Goal: Transaction & Acquisition: Purchase product/service

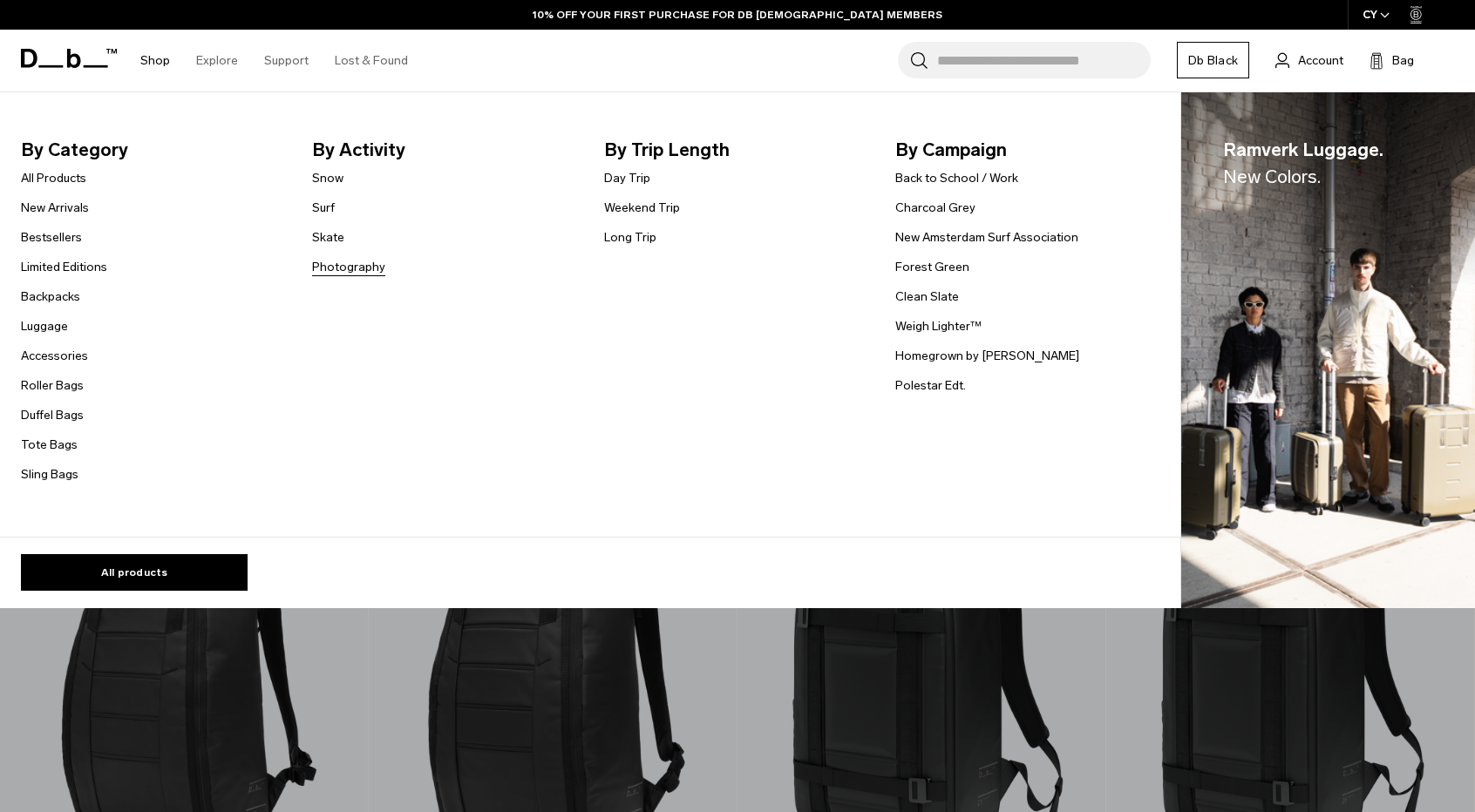
click at [333, 268] on link "Photography" at bounding box center [349, 268] width 73 height 19
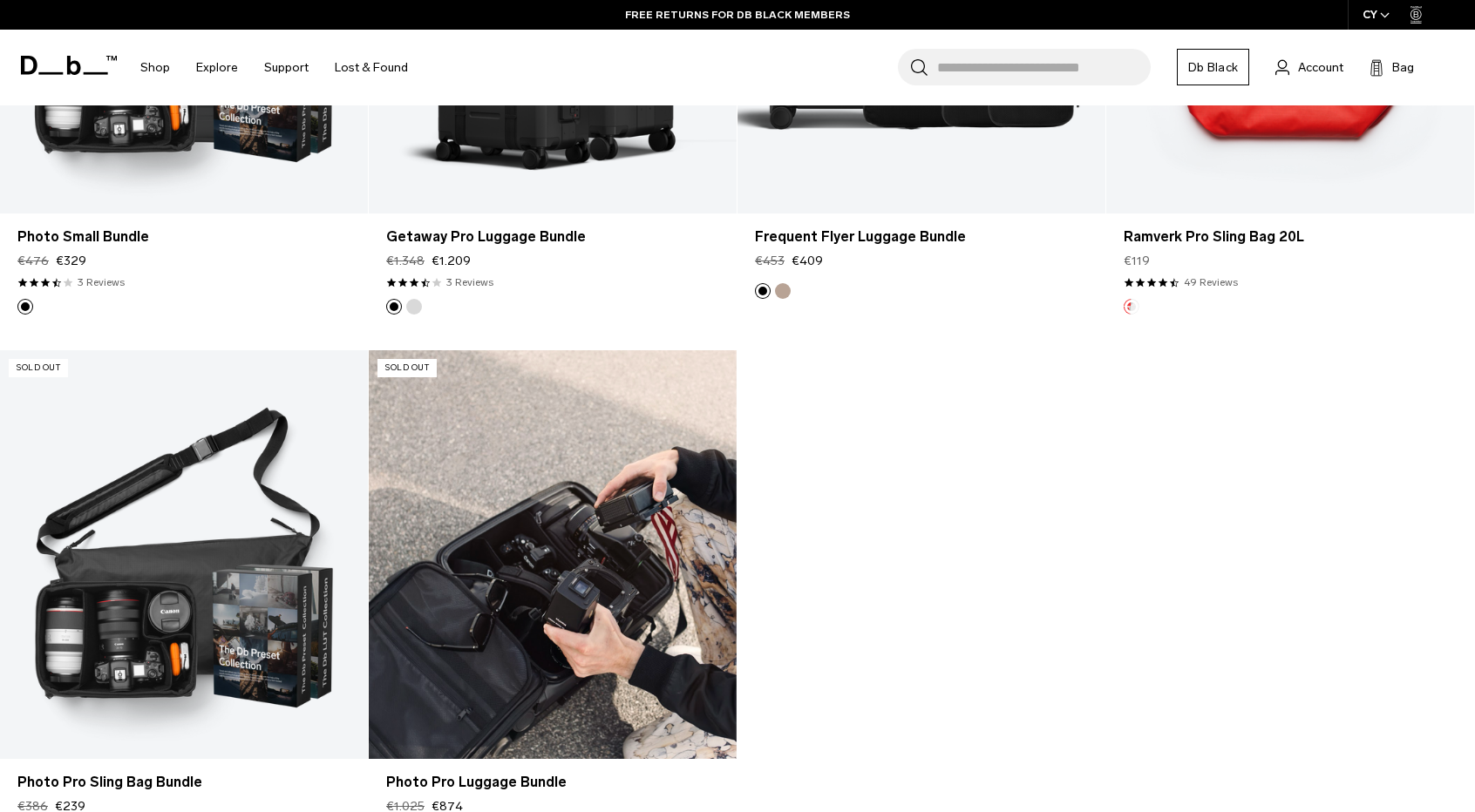
scroll to position [3661, 0]
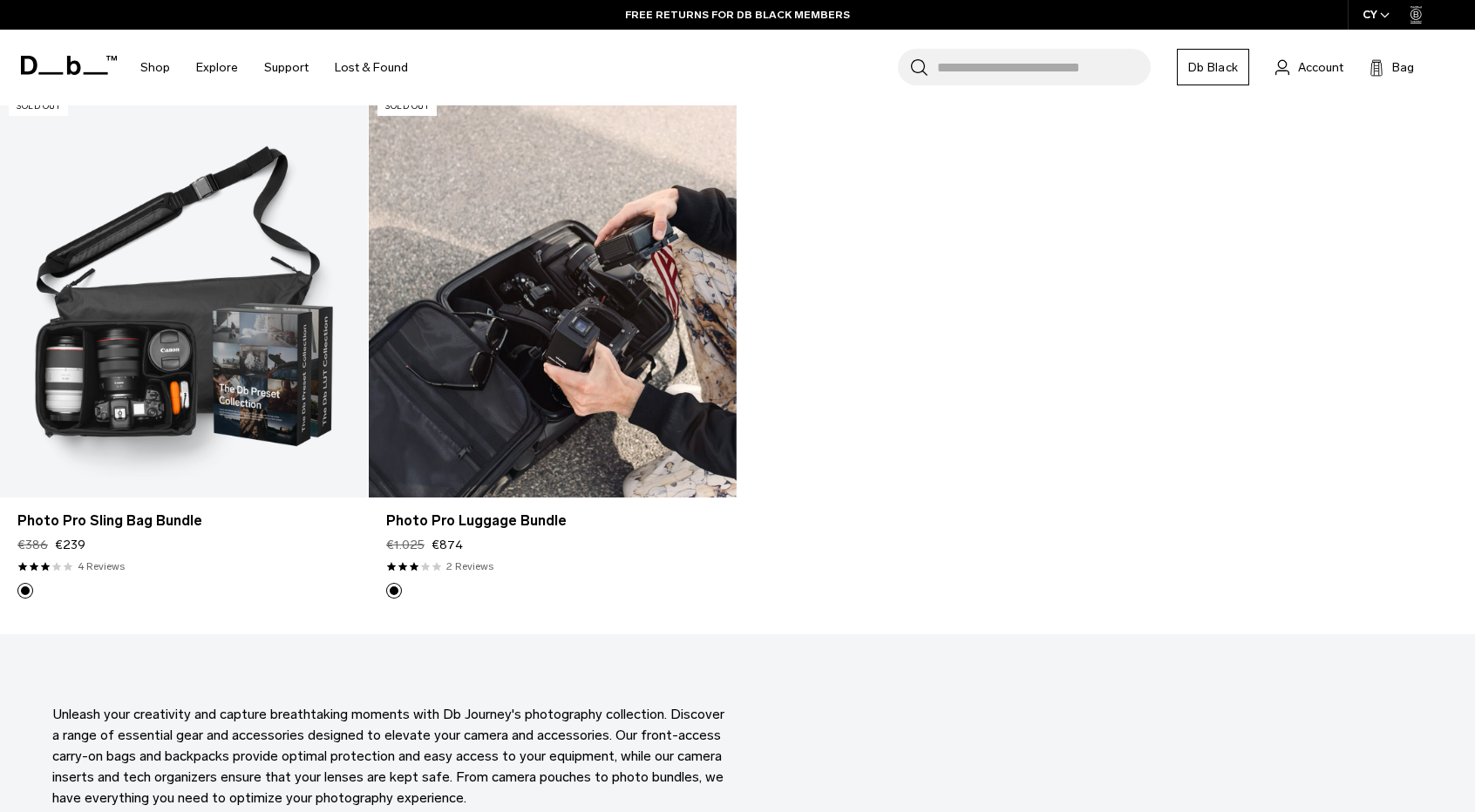
click at [443, 346] on link "Photo Pro Luggage Bundle" at bounding box center [553, 294] width 368 height 409
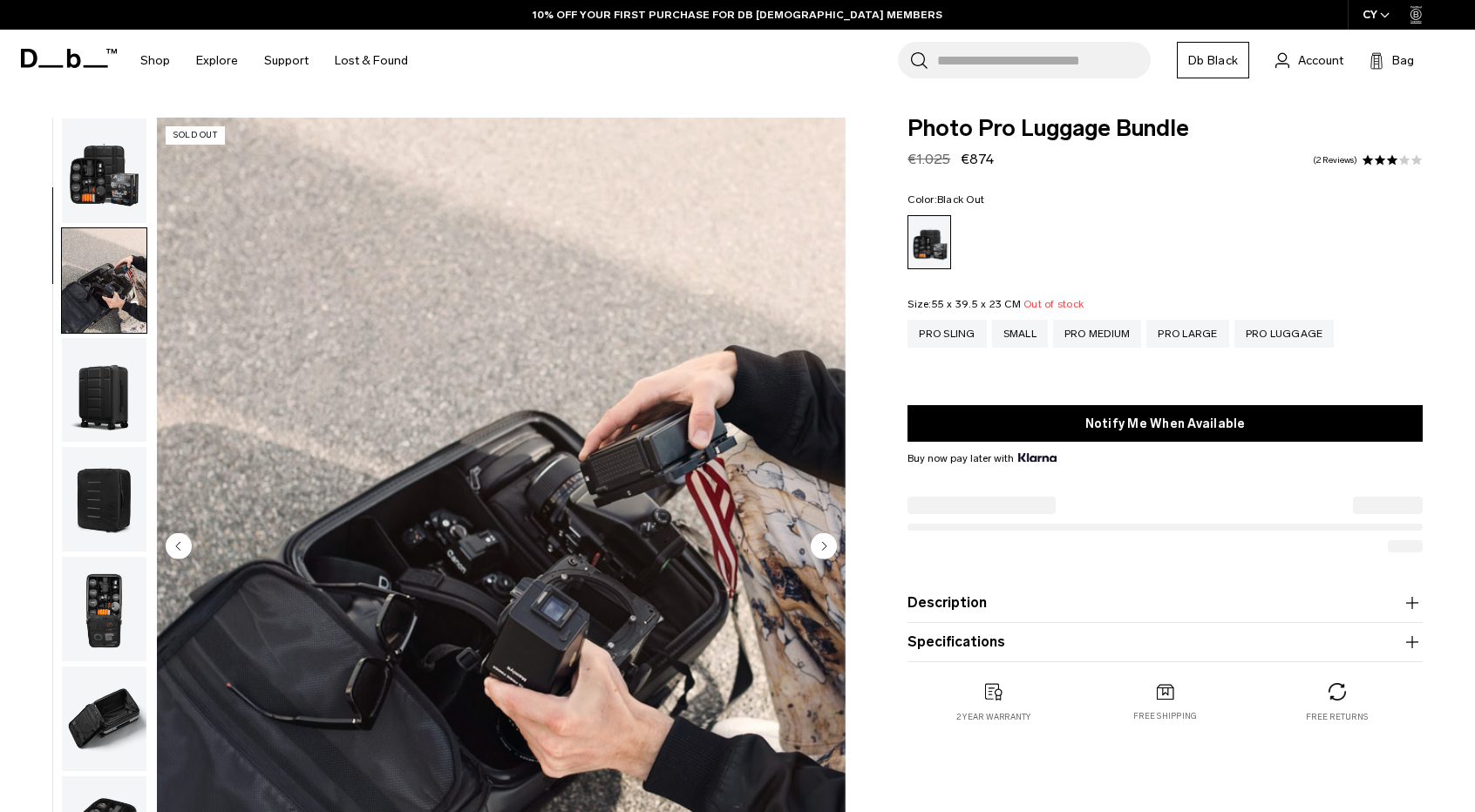
scroll to position [110, 0]
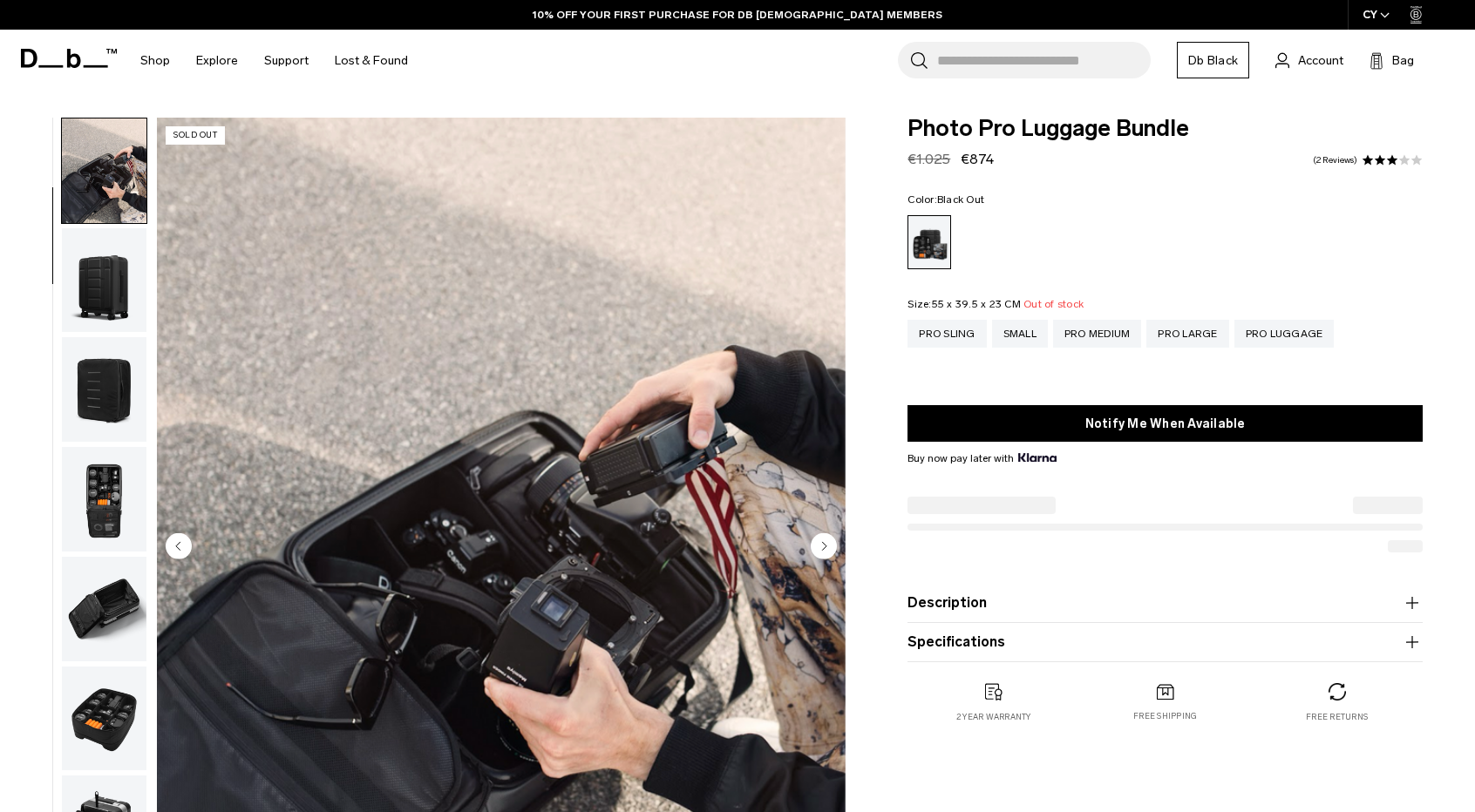
click at [99, 350] on img "button" at bounding box center [104, 389] width 85 height 105
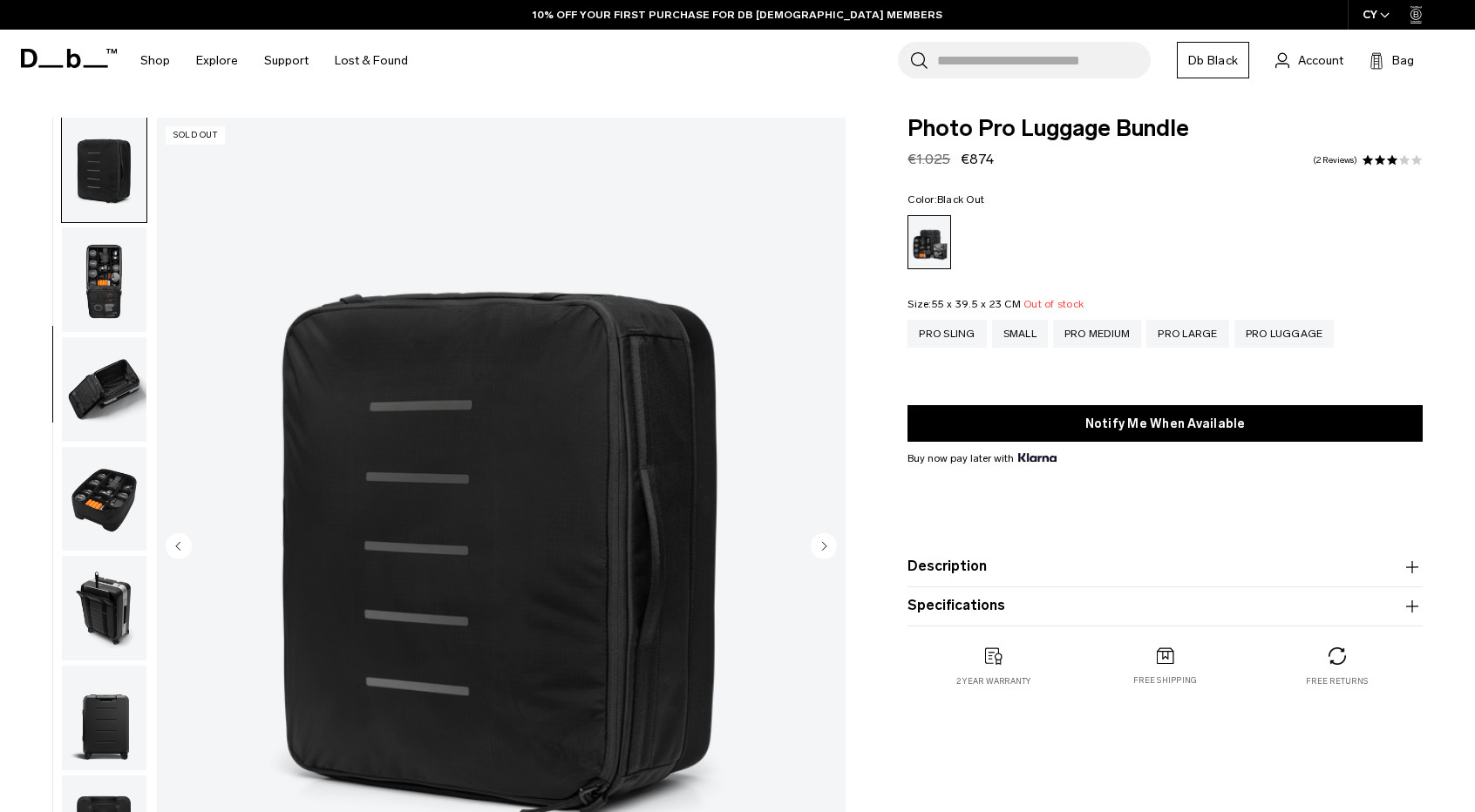
click at [96, 381] on img "button" at bounding box center [104, 389] width 85 height 105
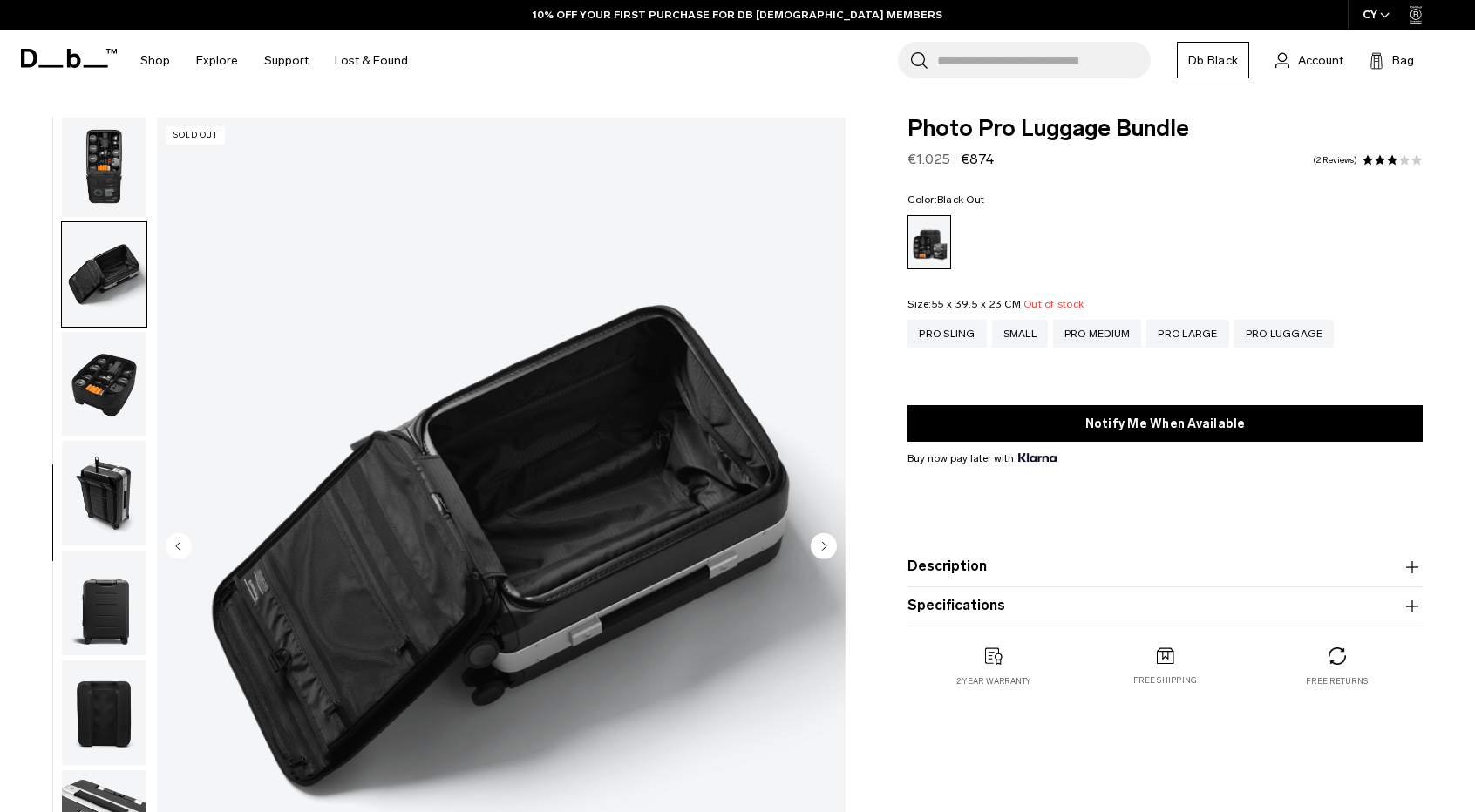
scroll to position [453, 0]
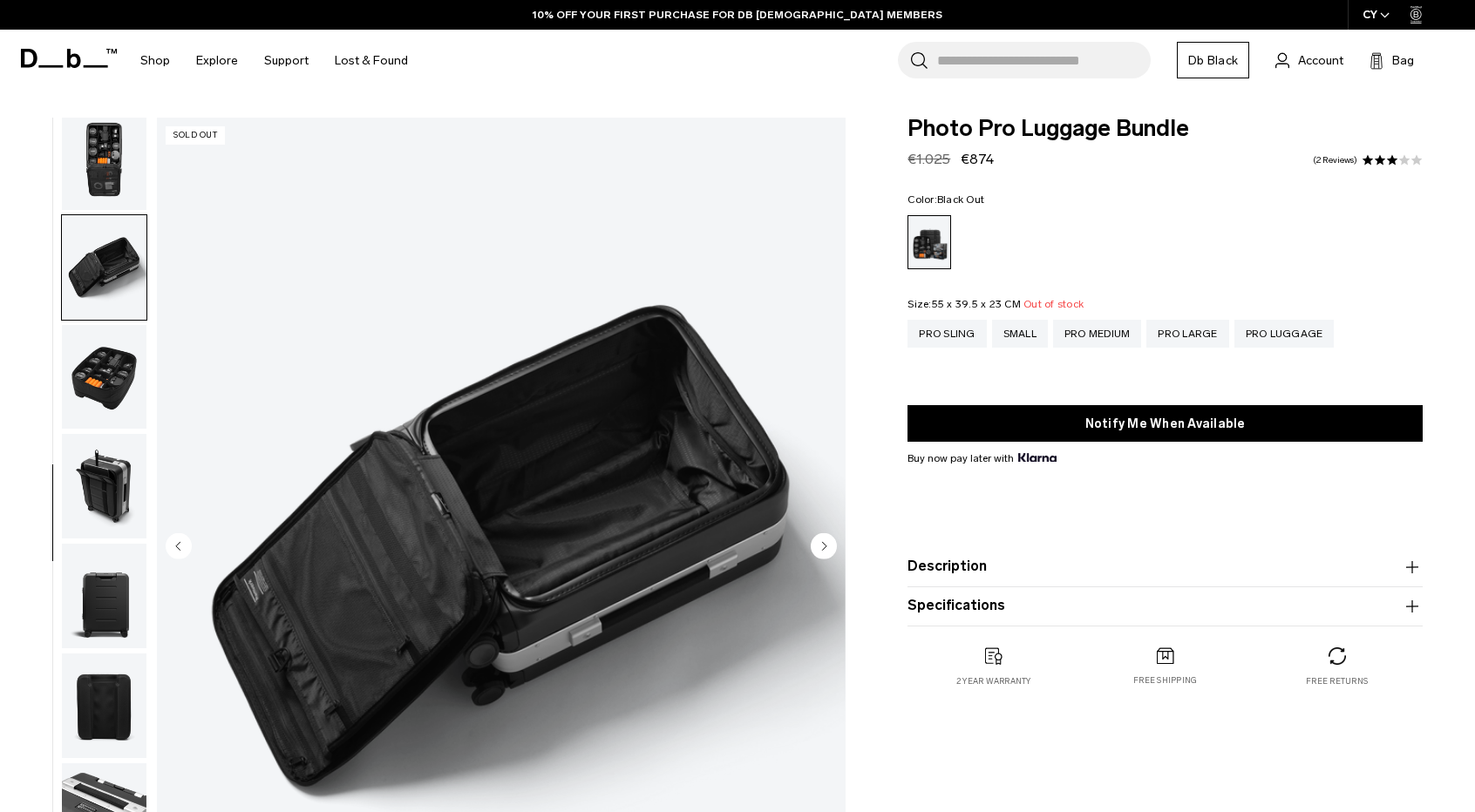
click at [108, 357] on img "button" at bounding box center [104, 377] width 85 height 105
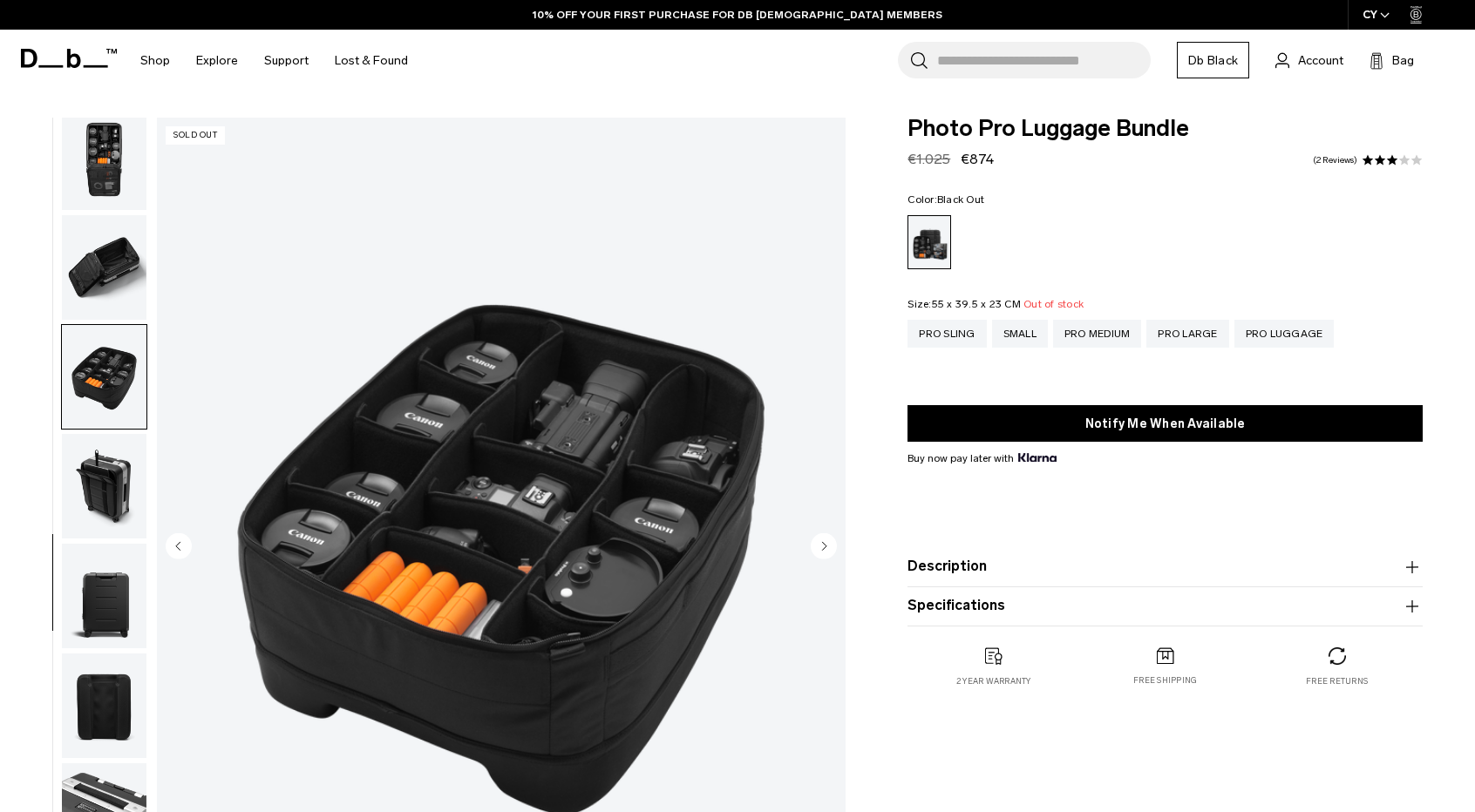
scroll to position [0, 0]
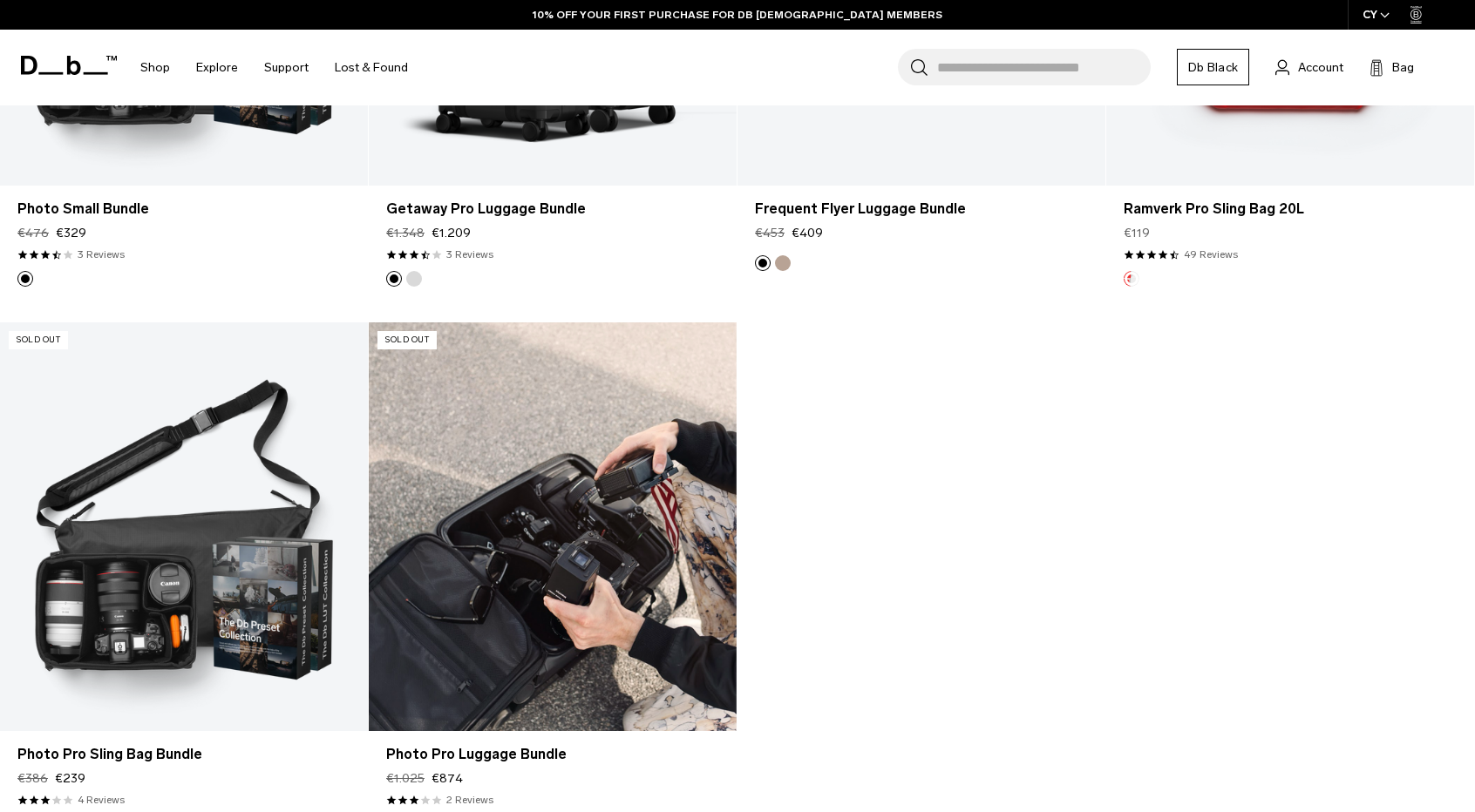
scroll to position [3666, 0]
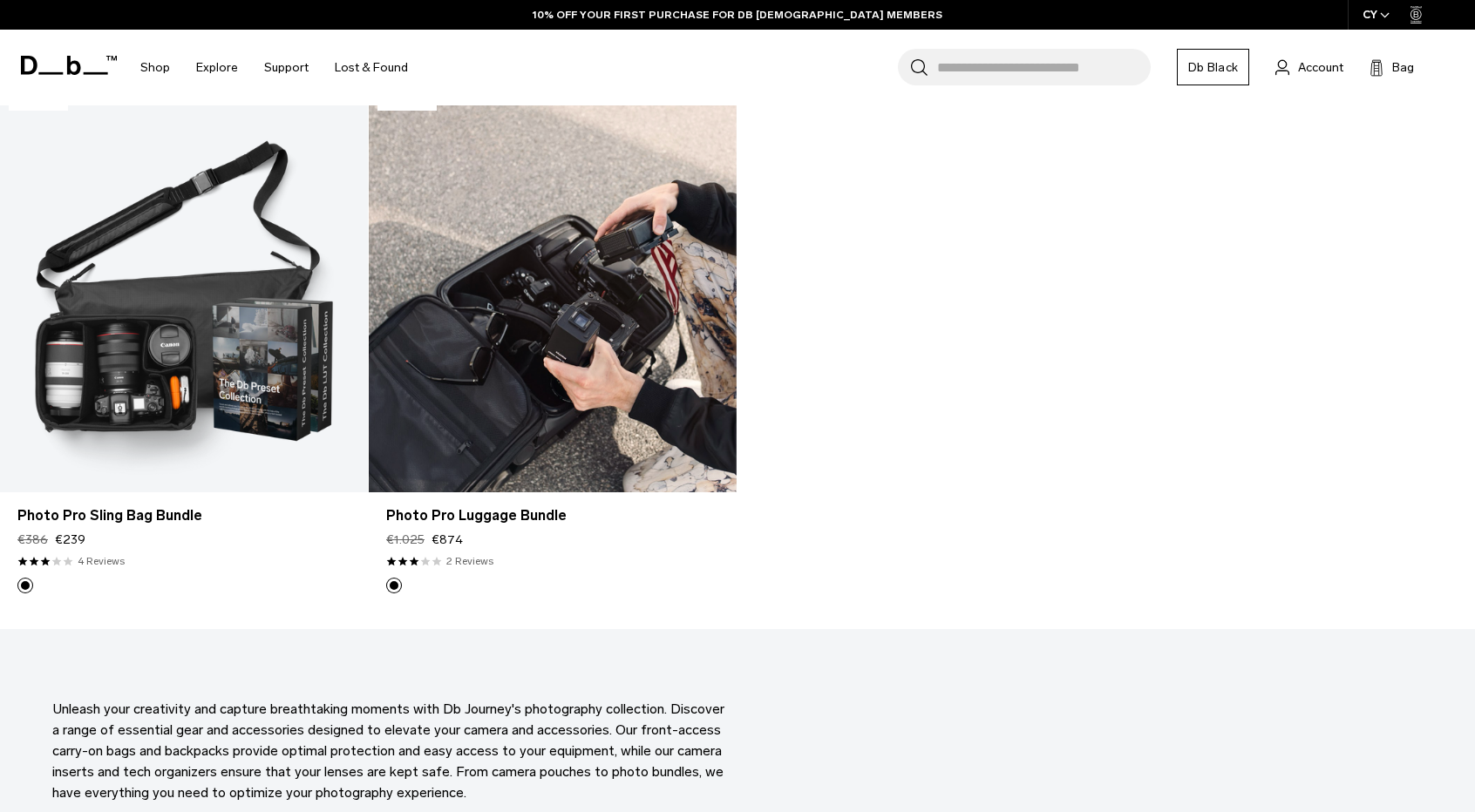
click at [550, 281] on link "Photo Pro Luggage Bundle" at bounding box center [553, 288] width 368 height 409
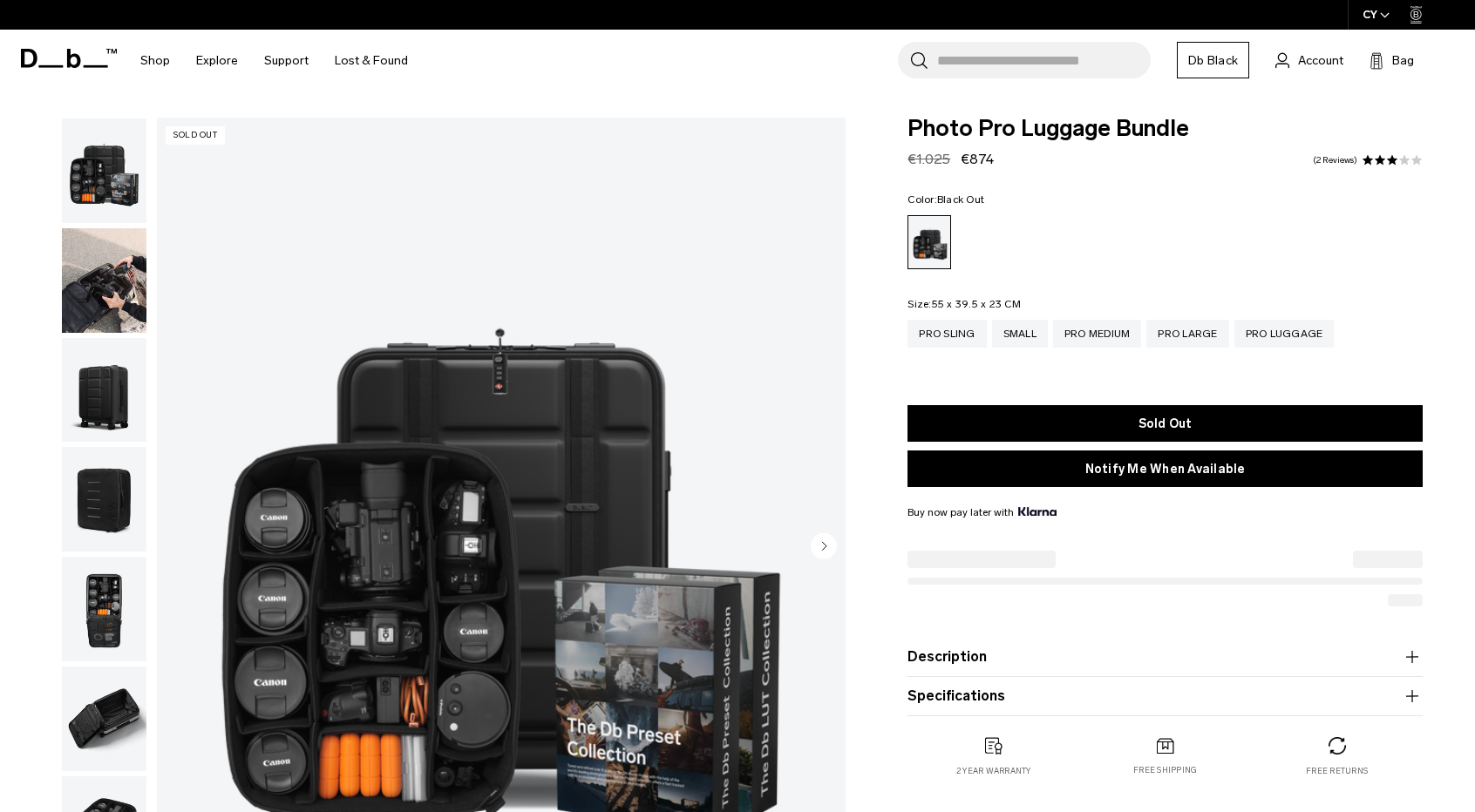
click at [120, 395] on img "button" at bounding box center [104, 390] width 85 height 105
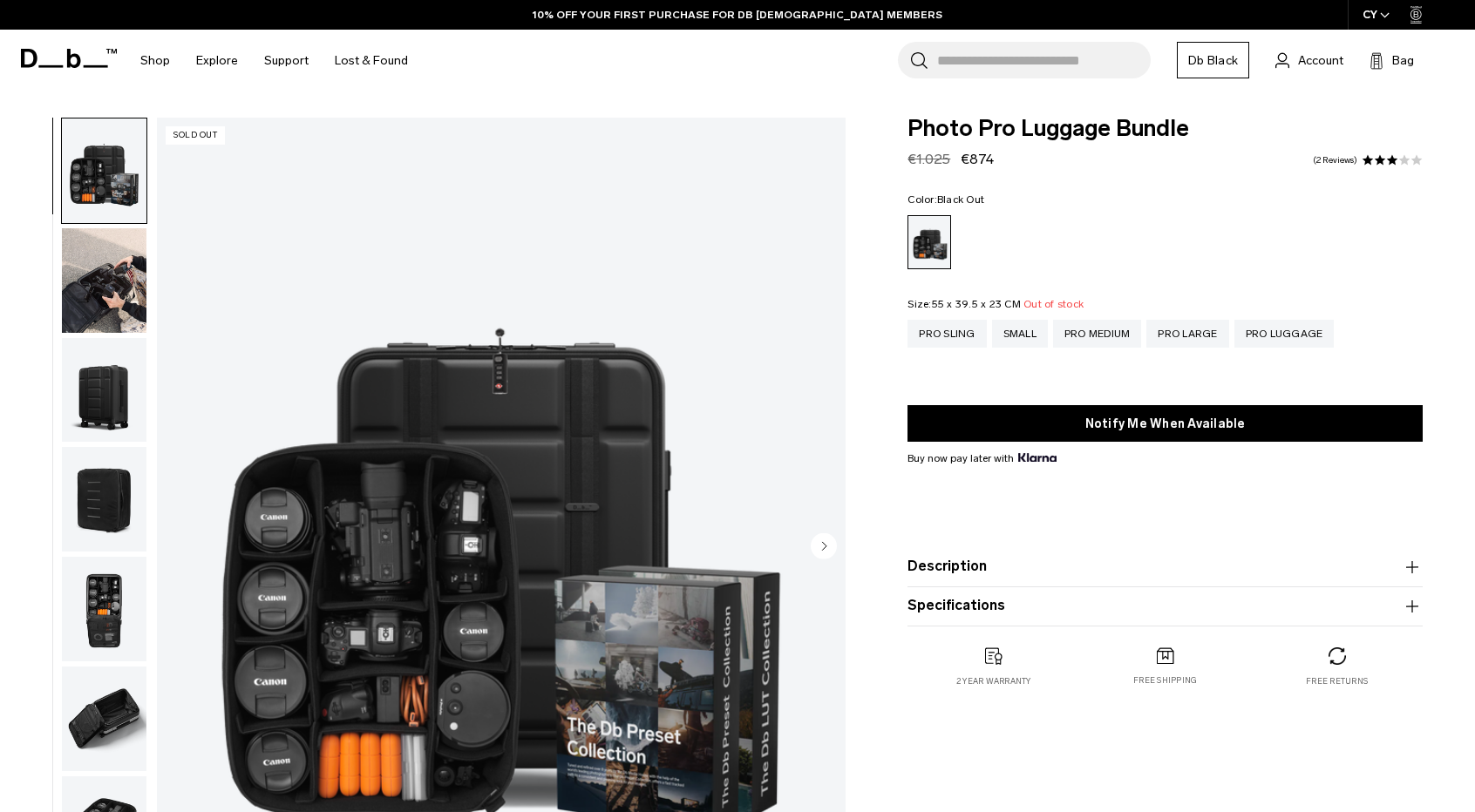
click at [126, 393] on img "button" at bounding box center [104, 390] width 85 height 105
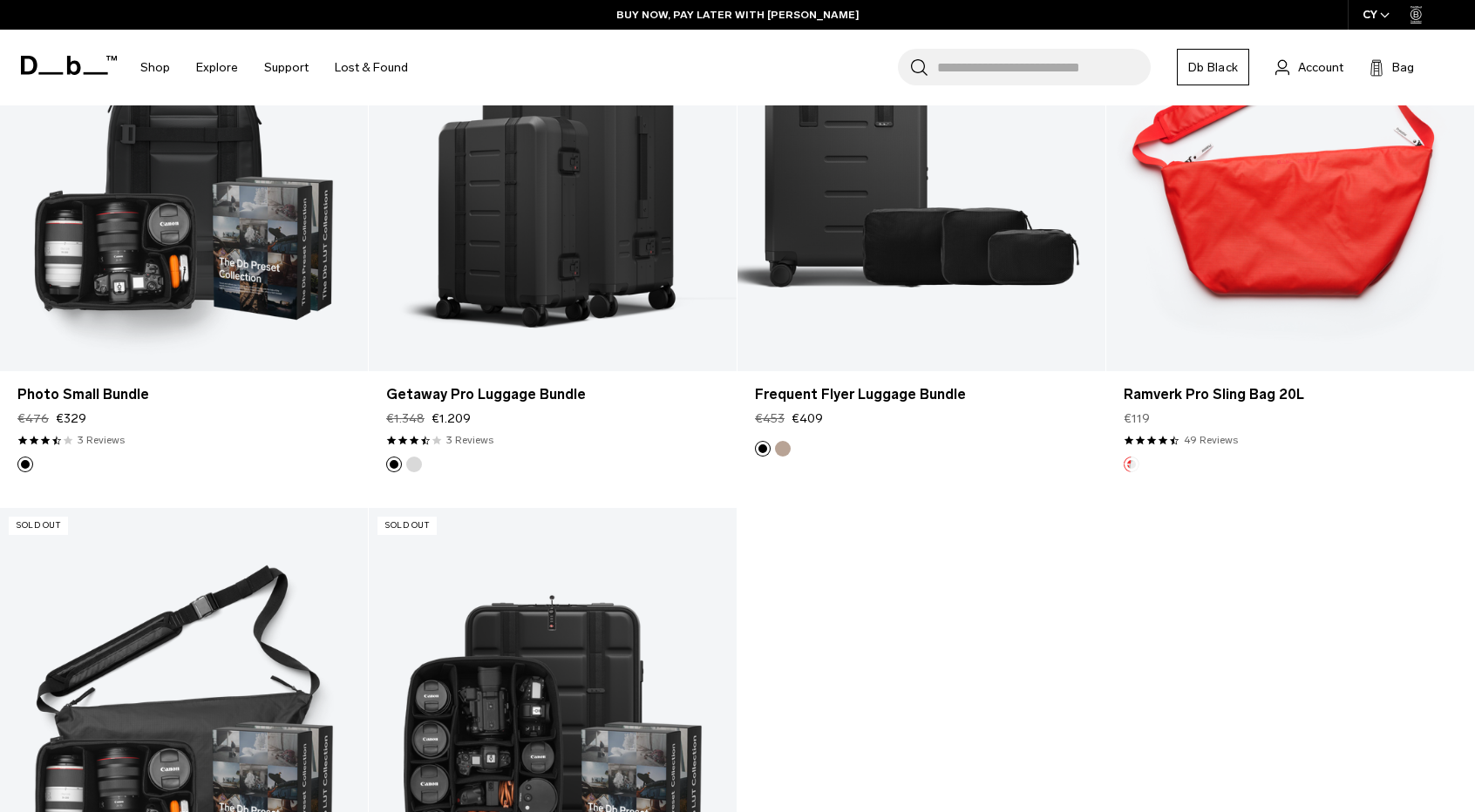
scroll to position [3318, 0]
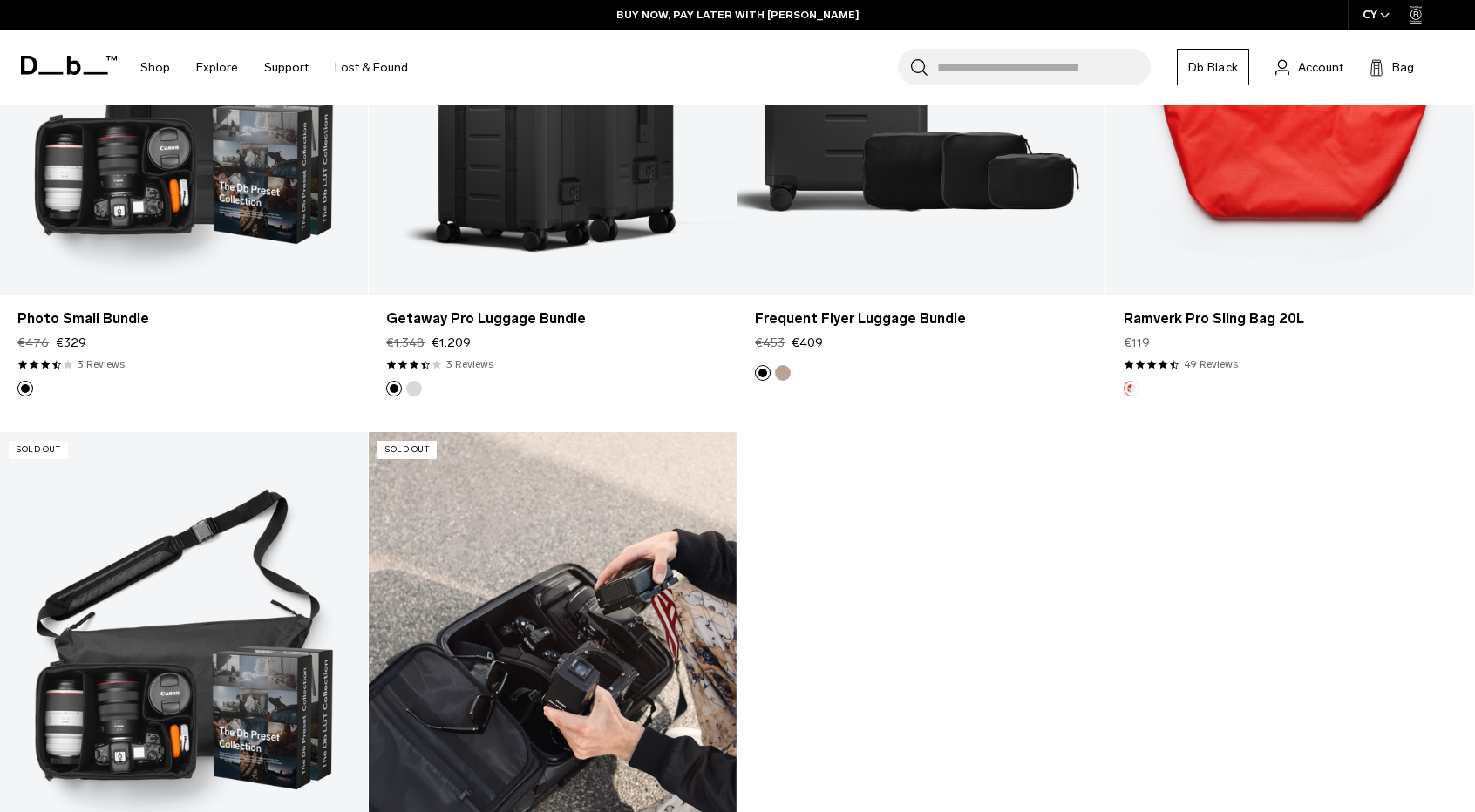
click at [591, 580] on link "Photo Pro Luggage Bundle" at bounding box center [553, 636] width 368 height 409
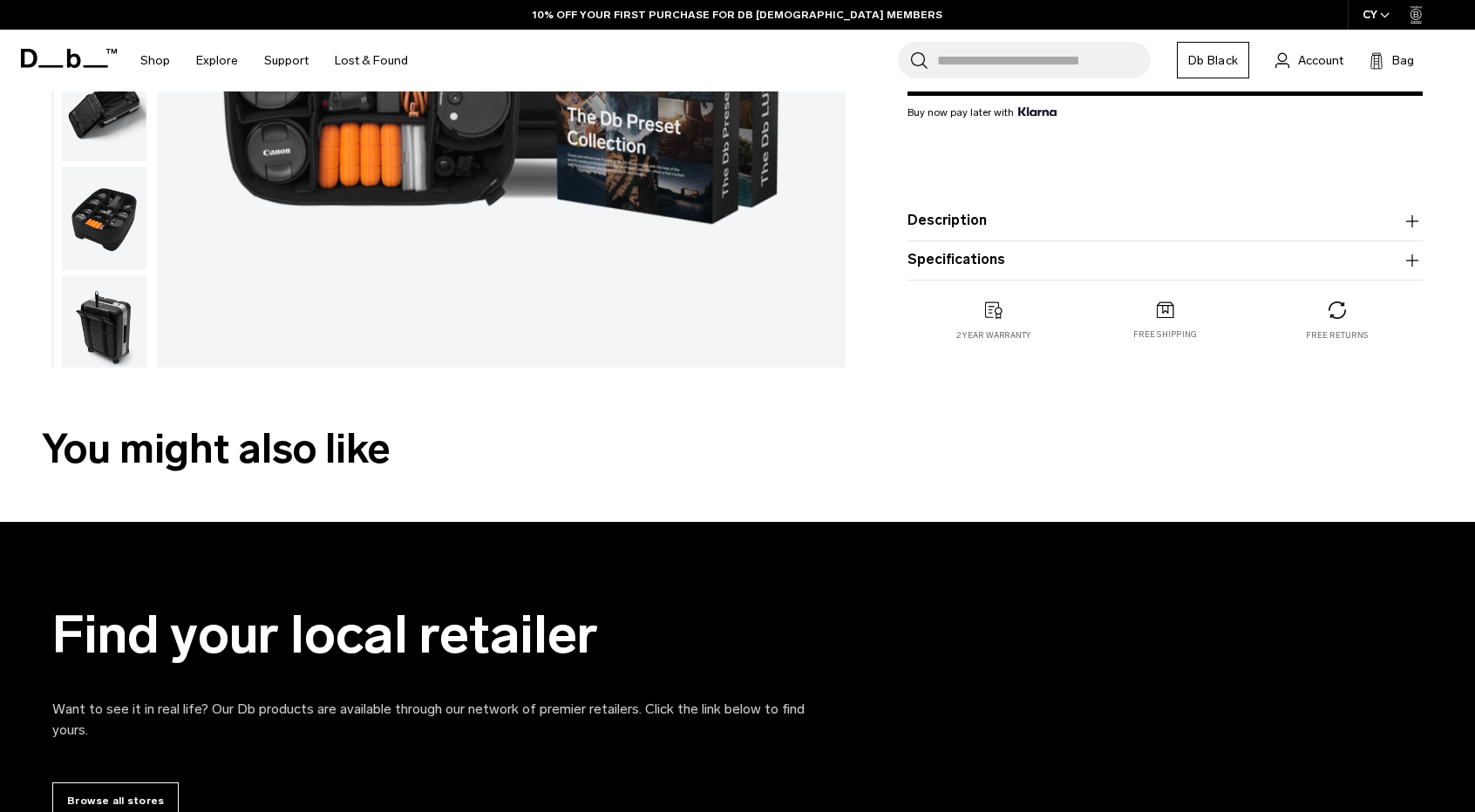
click at [1007, 217] on button "Description" at bounding box center [1166, 221] width 515 height 21
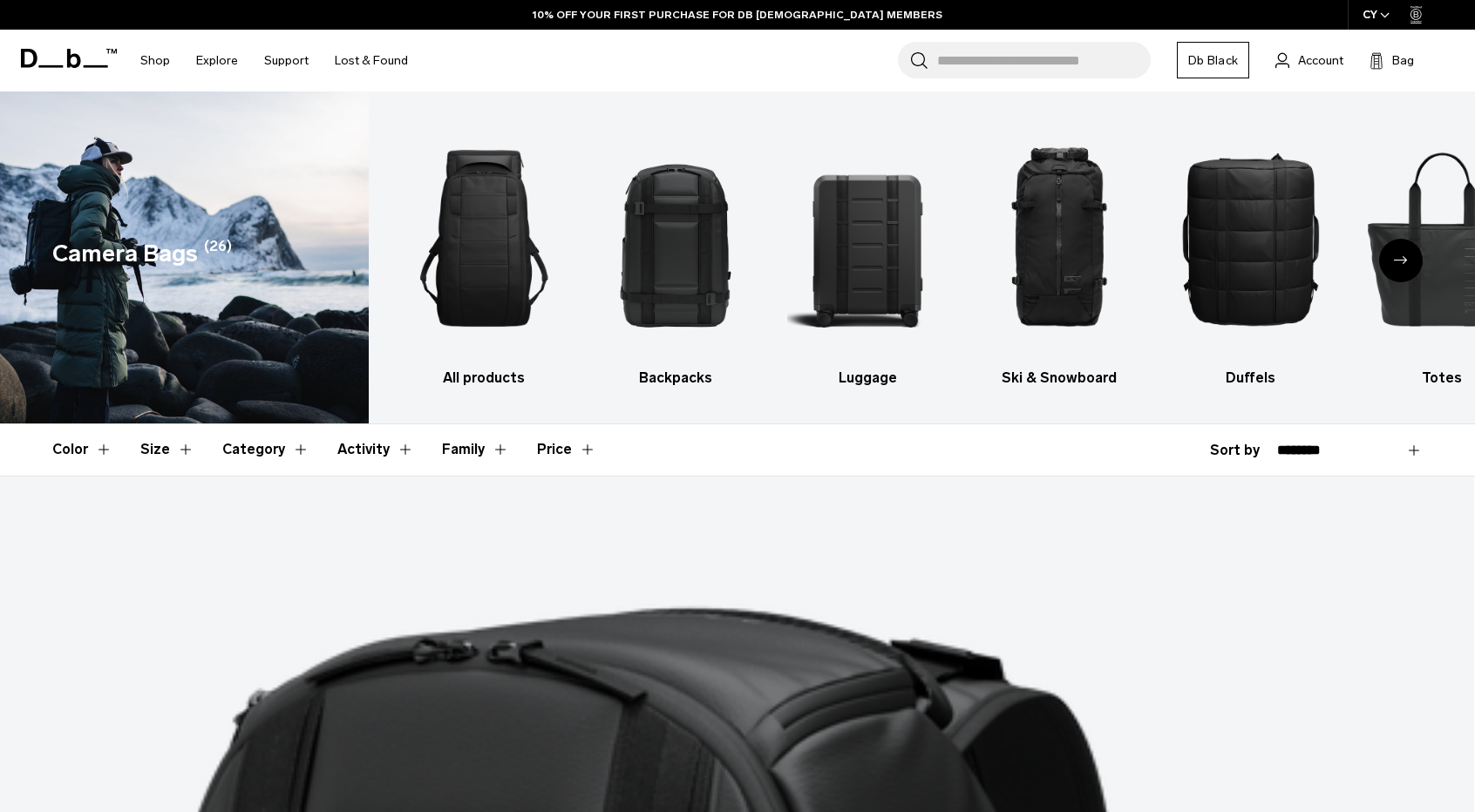
scroll to position [3068, 0]
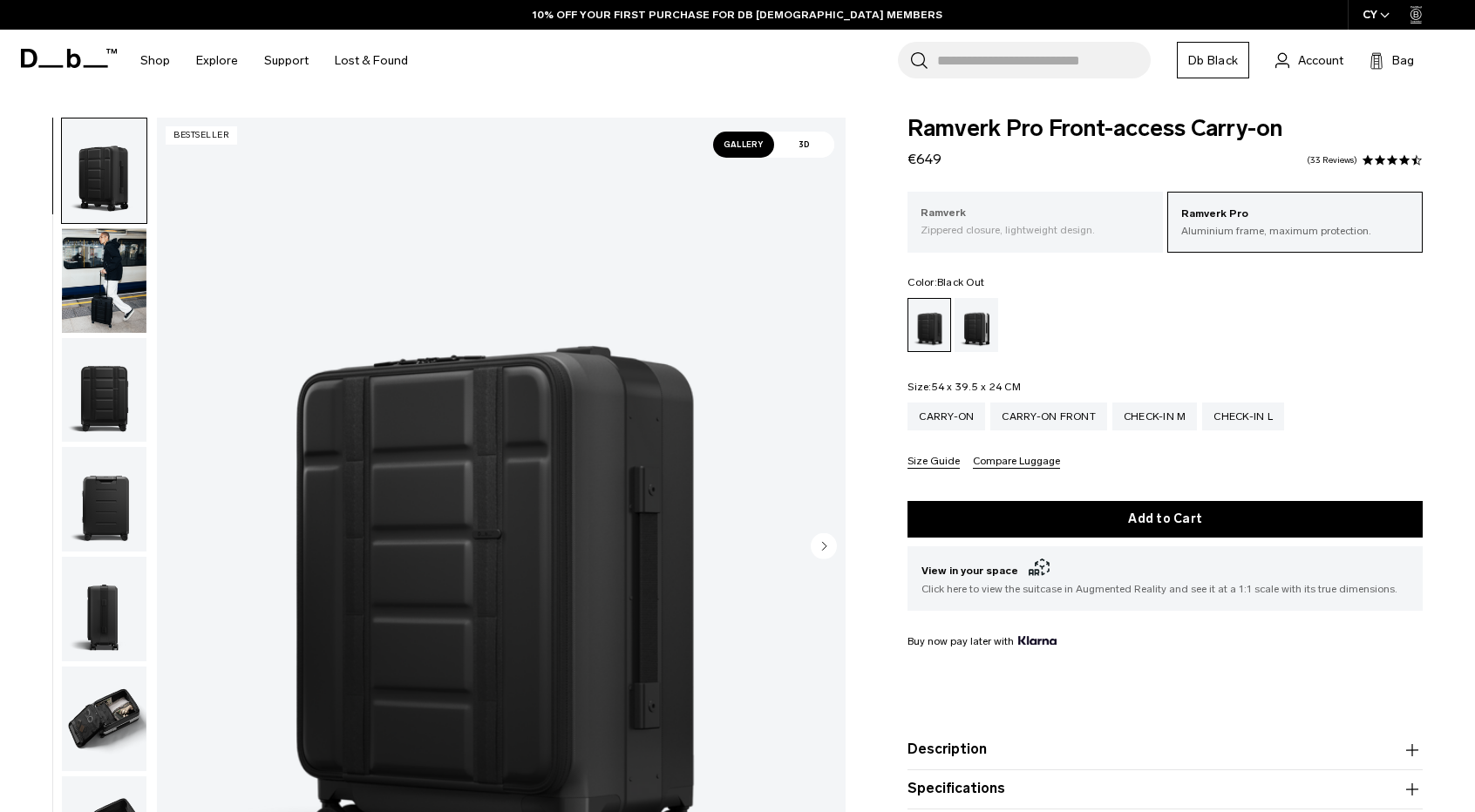
click at [1037, 221] on p "Ramverk" at bounding box center [1035, 213] width 230 height 18
click at [916, 413] on div "Carry-on" at bounding box center [946, 416] width 77 height 28
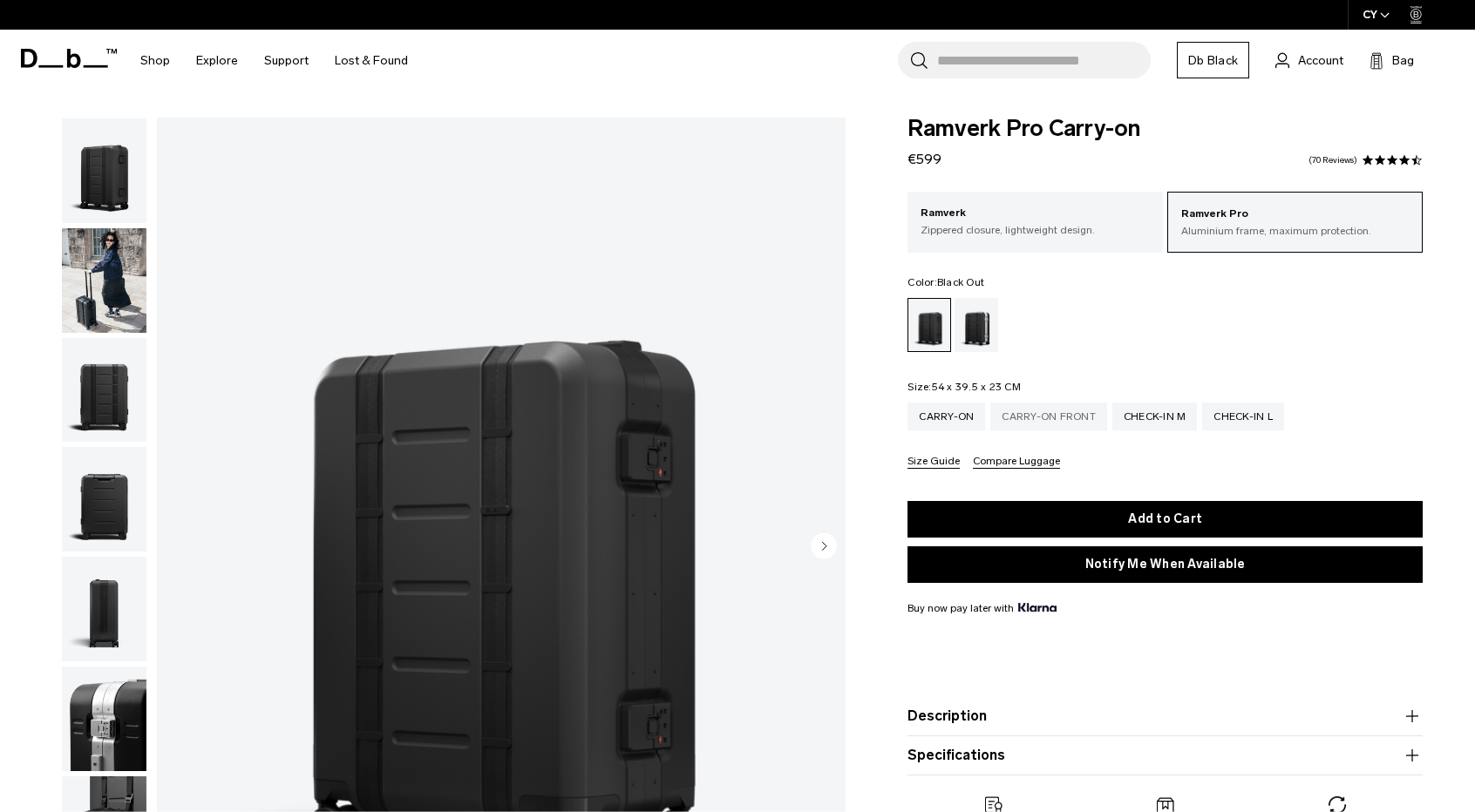
click at [1057, 414] on div "Carry-on Front" at bounding box center [1049, 416] width 117 height 28
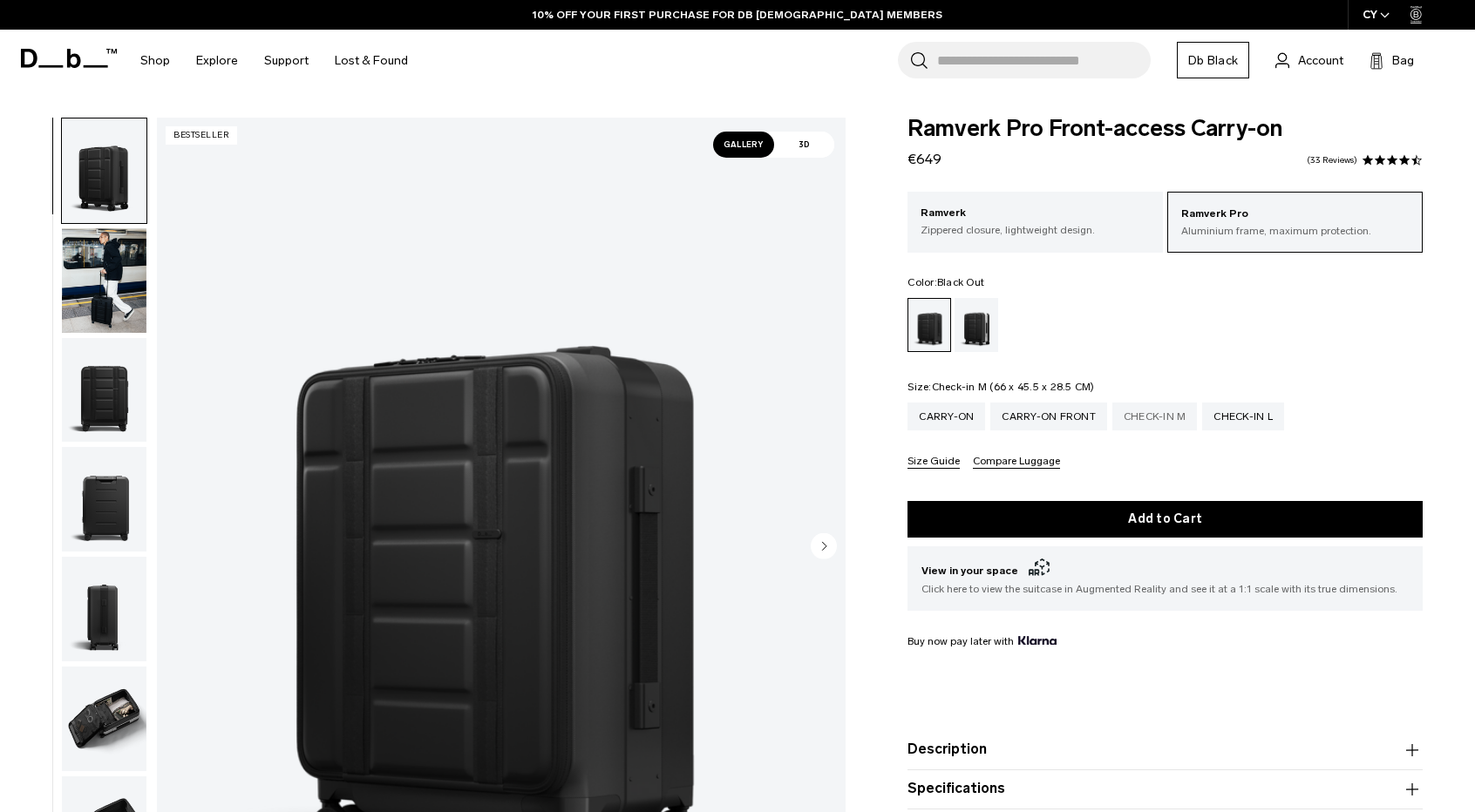
click at [1163, 408] on div "Check-in M" at bounding box center [1155, 416] width 86 height 28
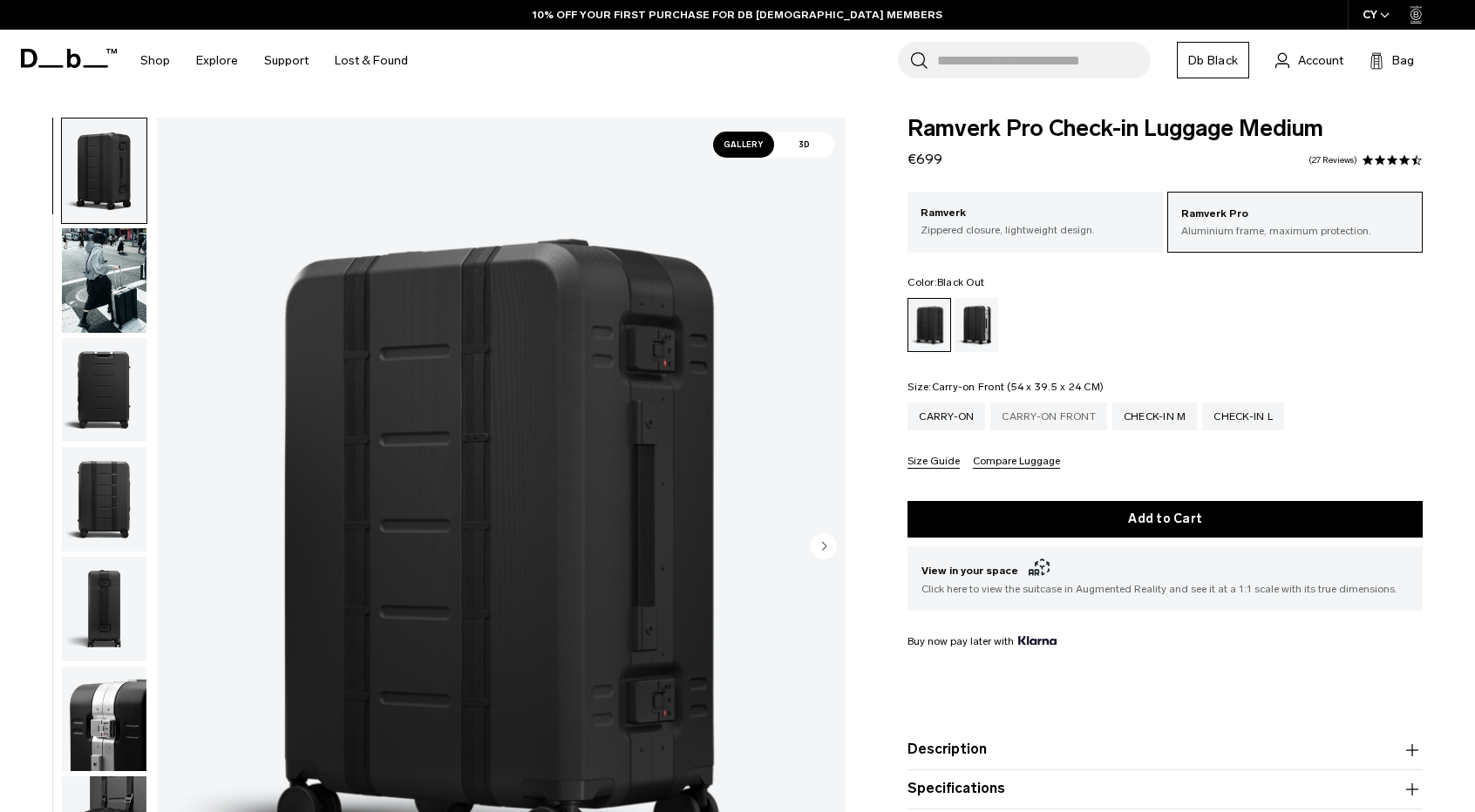
click at [1021, 413] on div "Carry-on Front" at bounding box center [1049, 416] width 117 height 28
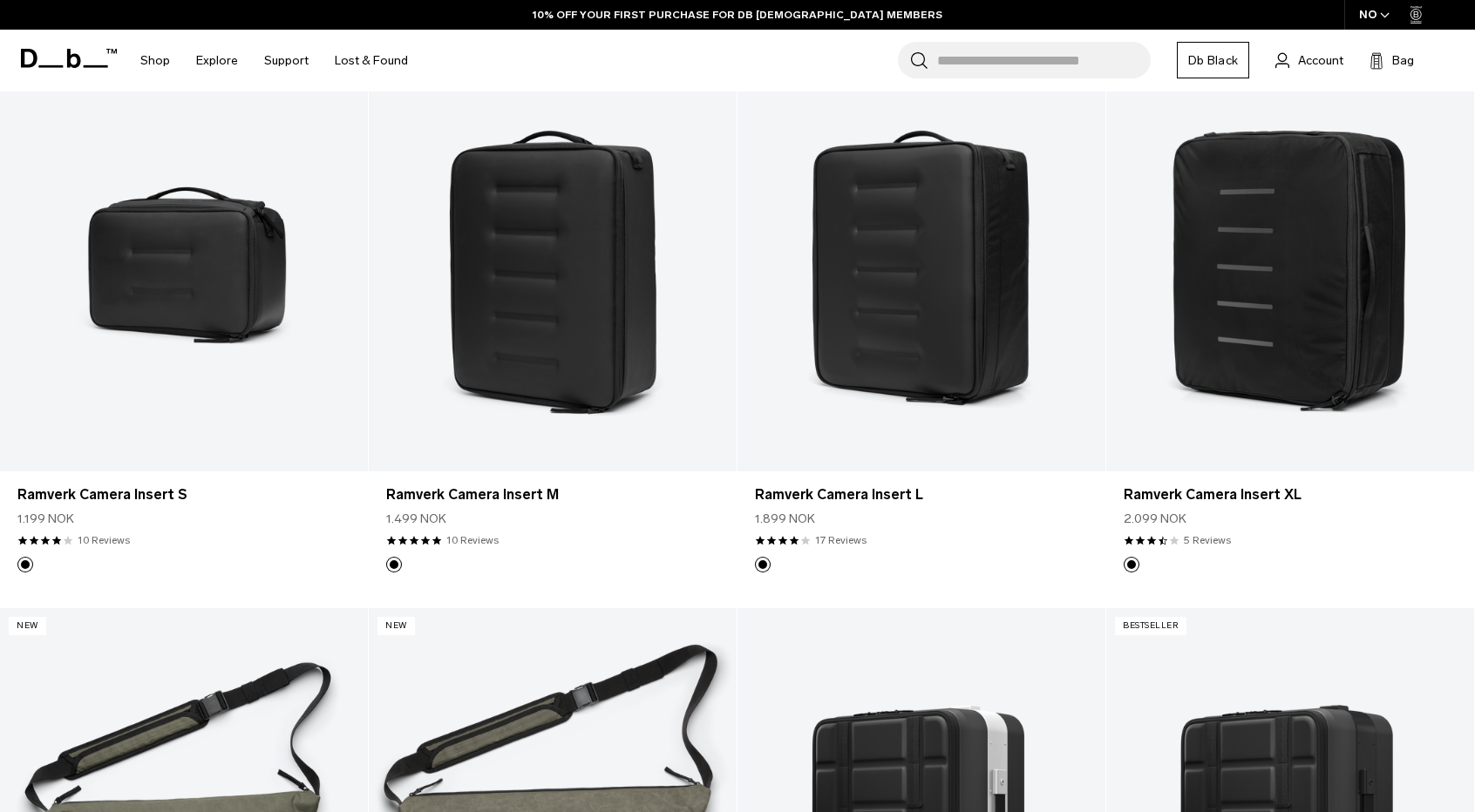
scroll to position [954, 0]
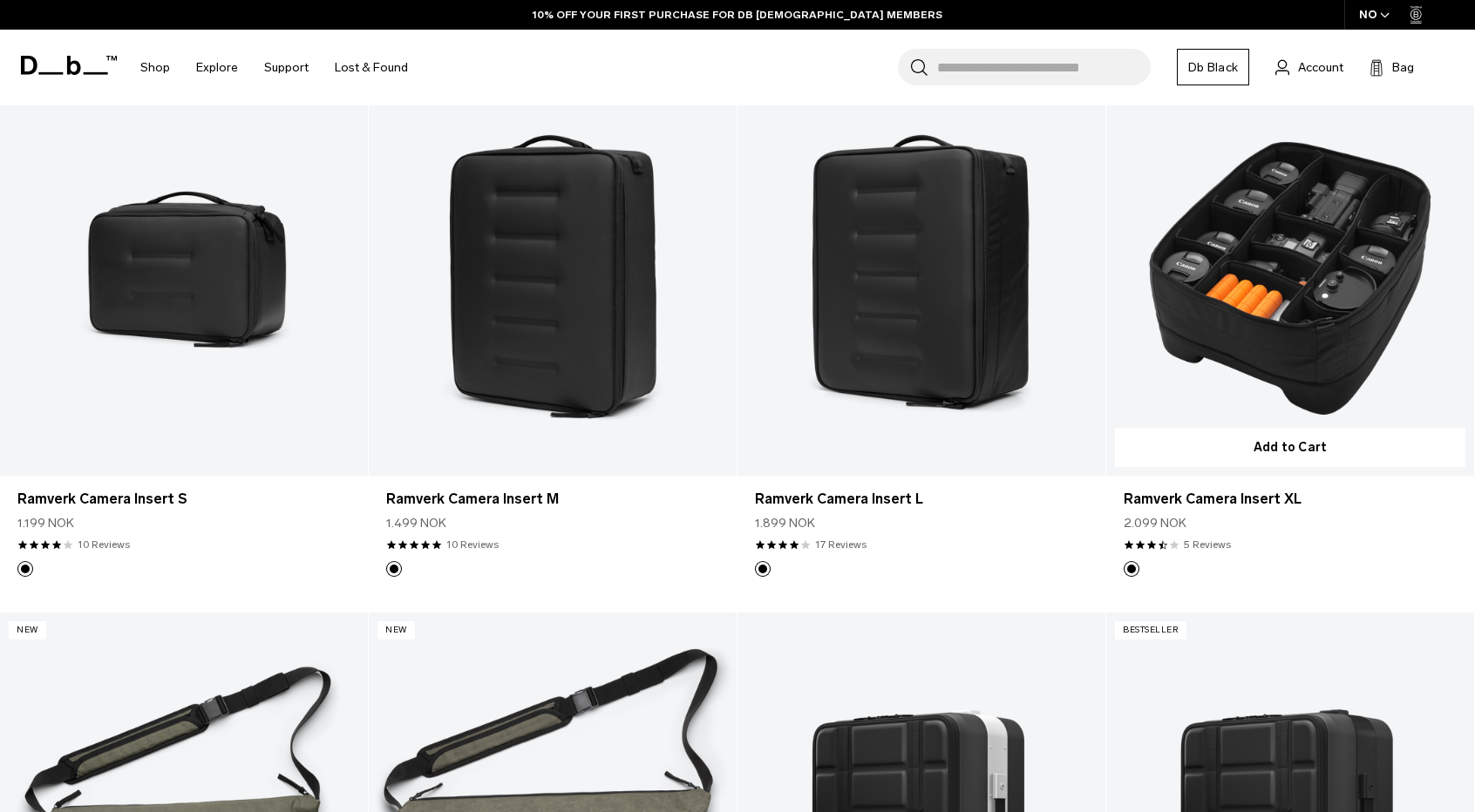
click at [1301, 339] on link "Ramverk Camera Insert XL" at bounding box center [1290, 271] width 368 height 409
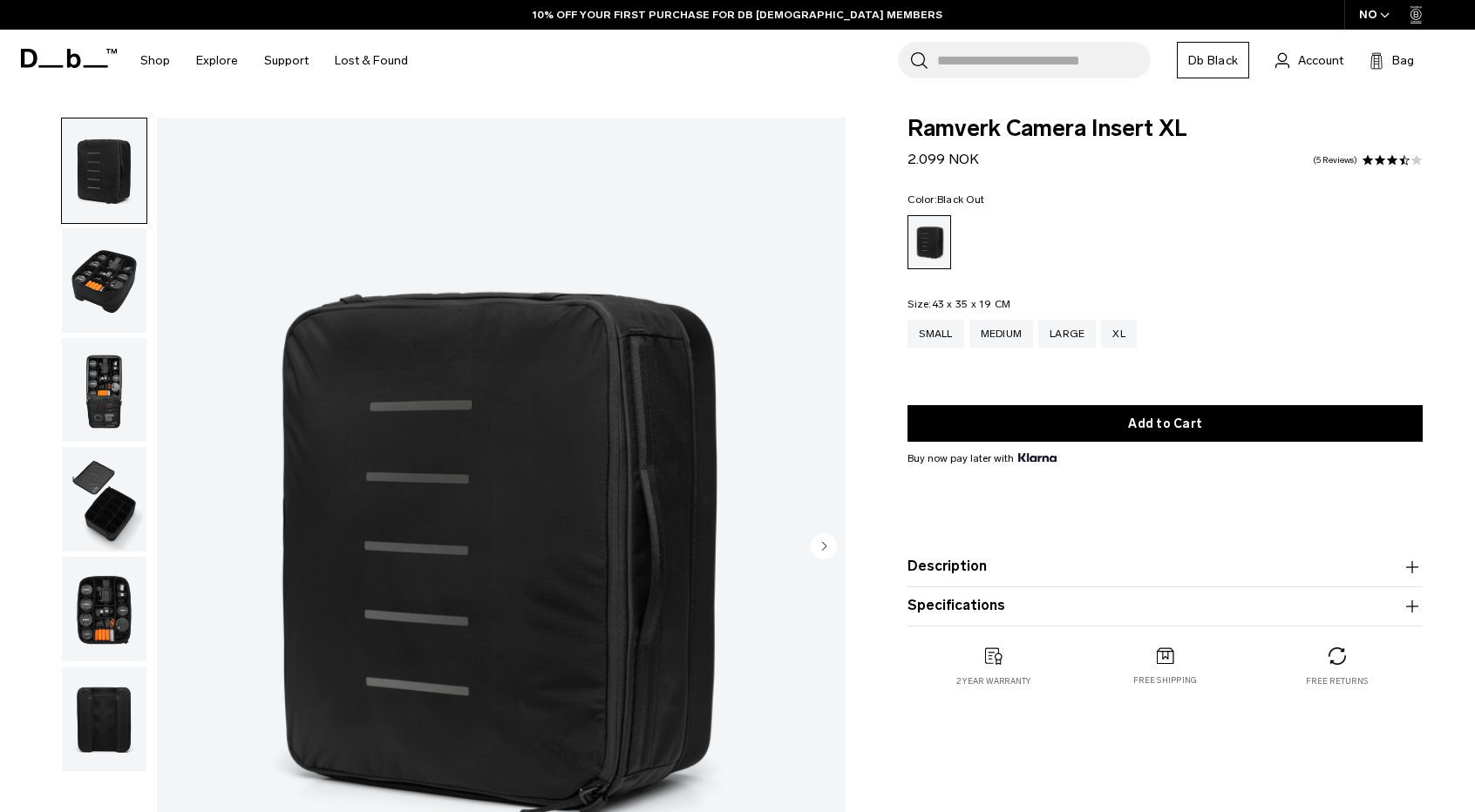
click at [133, 295] on img "button" at bounding box center [104, 281] width 85 height 105
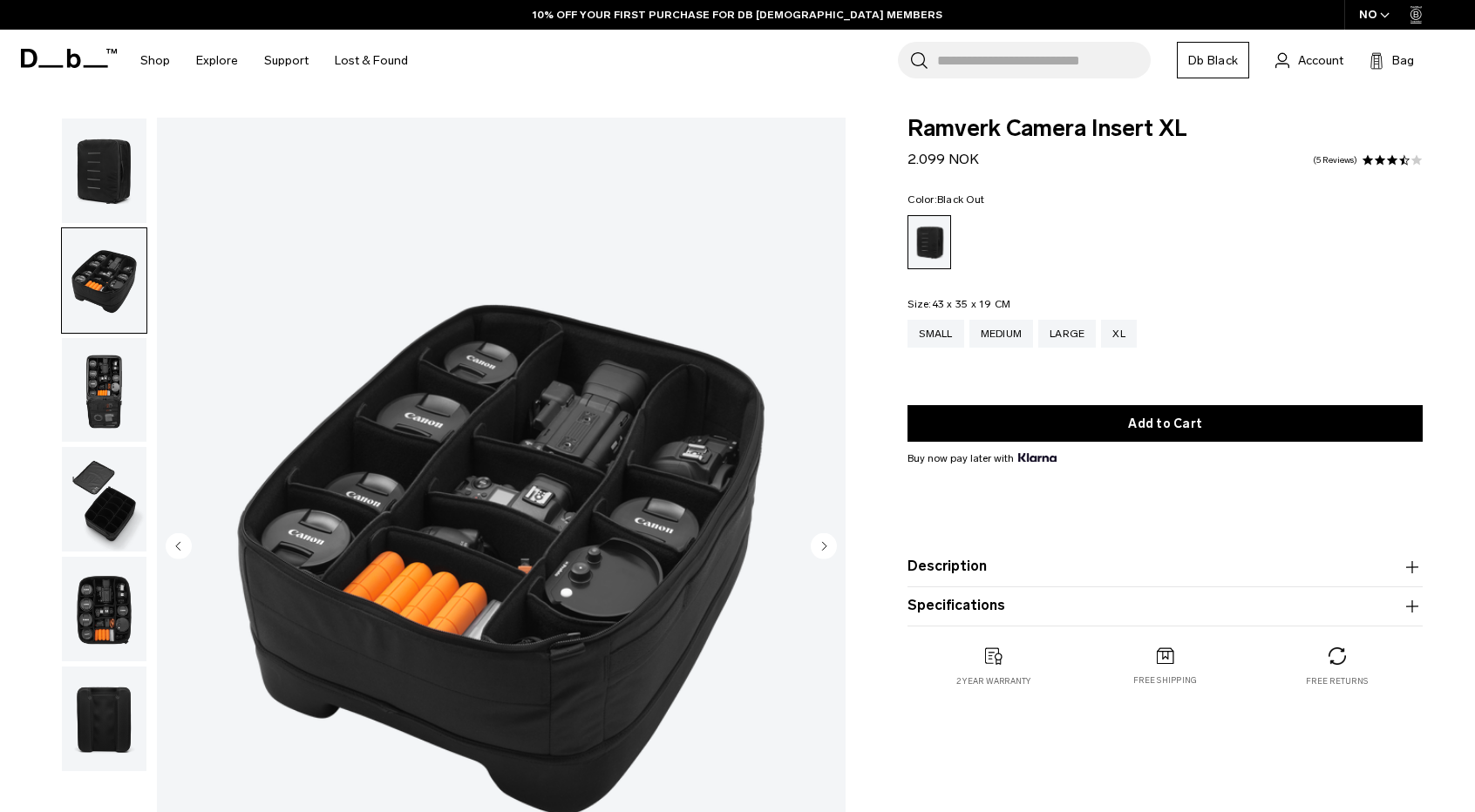
click at [121, 364] on img "button" at bounding box center [104, 390] width 85 height 105
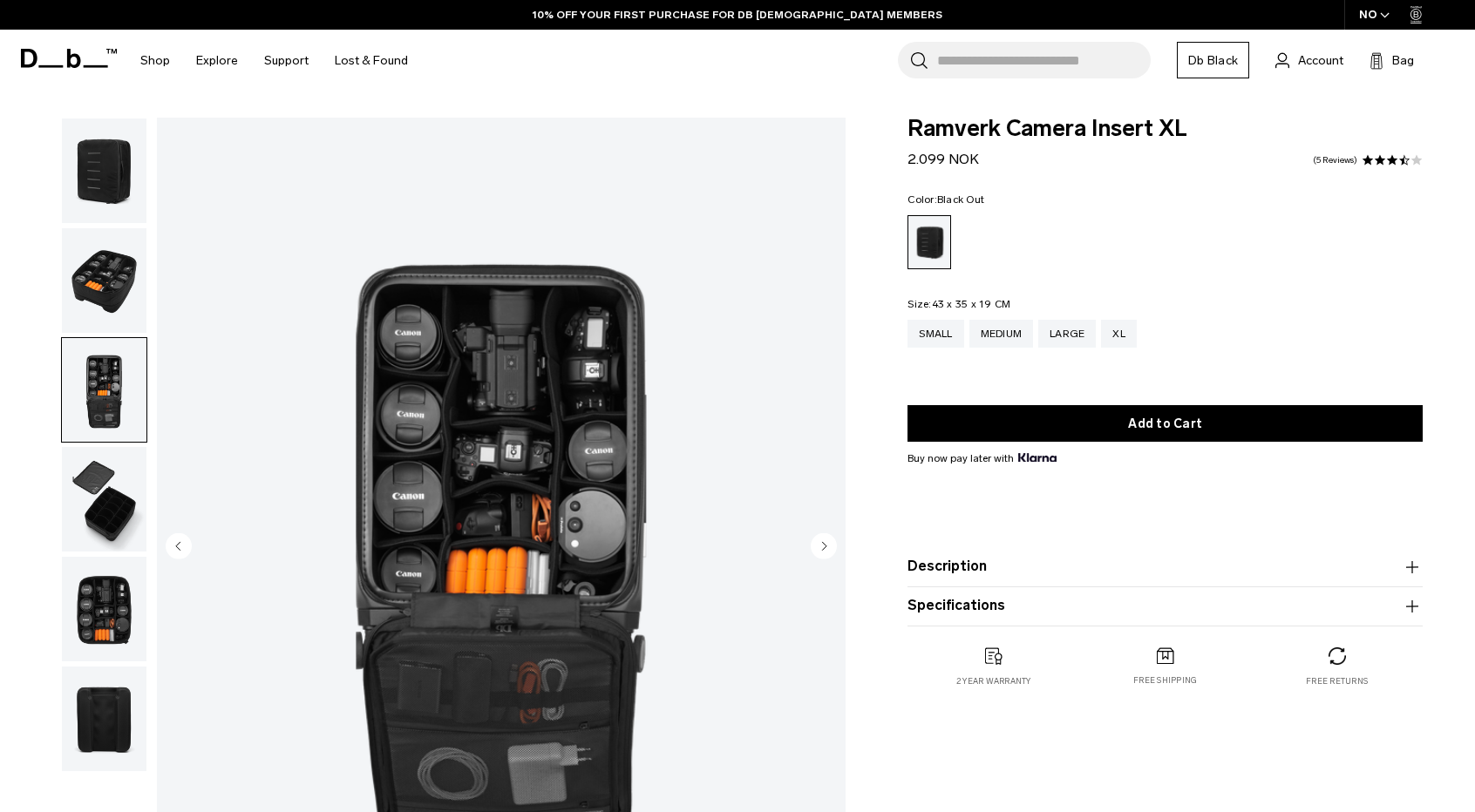
click at [114, 426] on img "button" at bounding box center [104, 390] width 85 height 105
click at [119, 508] on img "button" at bounding box center [104, 499] width 85 height 105
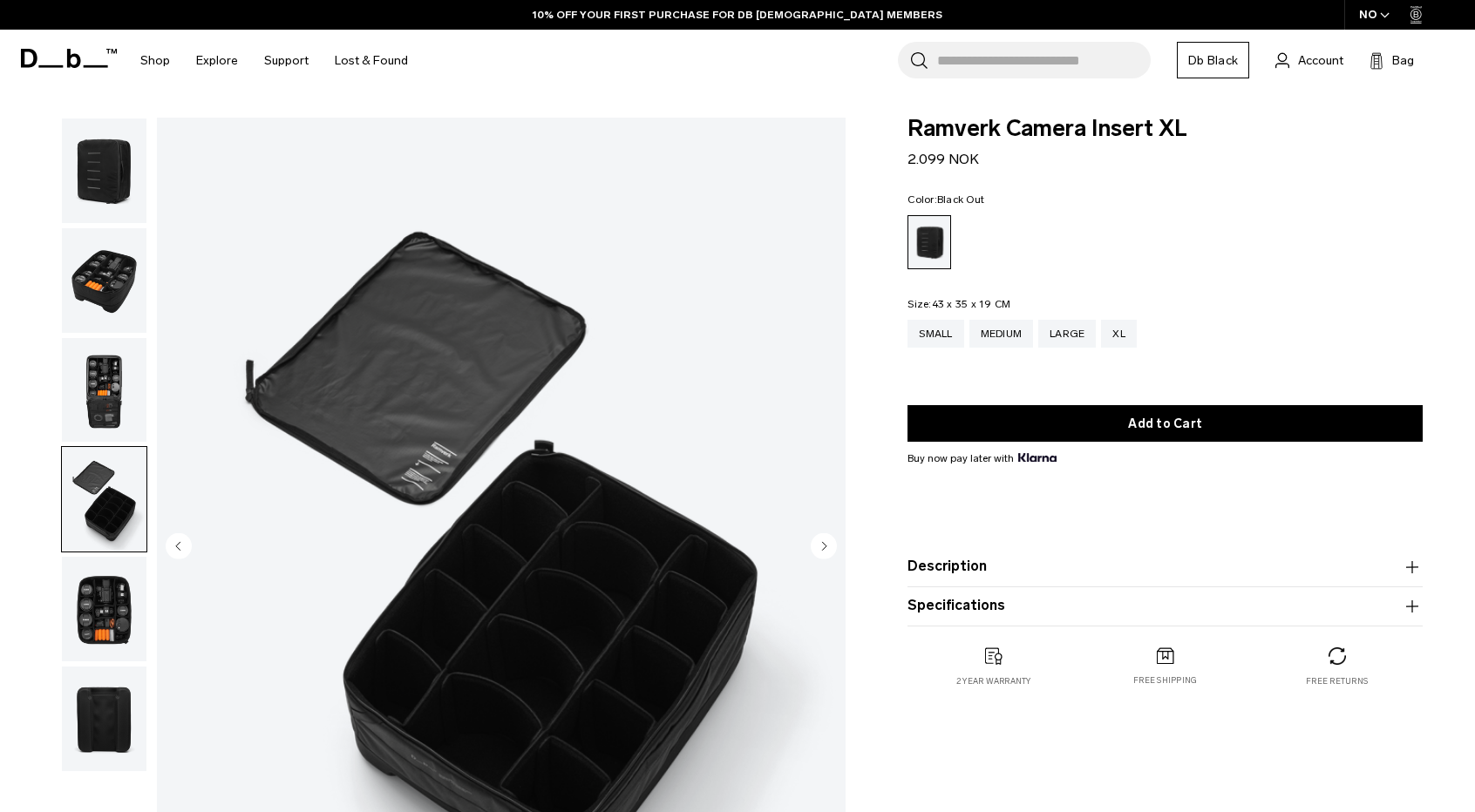
click at [104, 635] on img "button" at bounding box center [104, 609] width 85 height 105
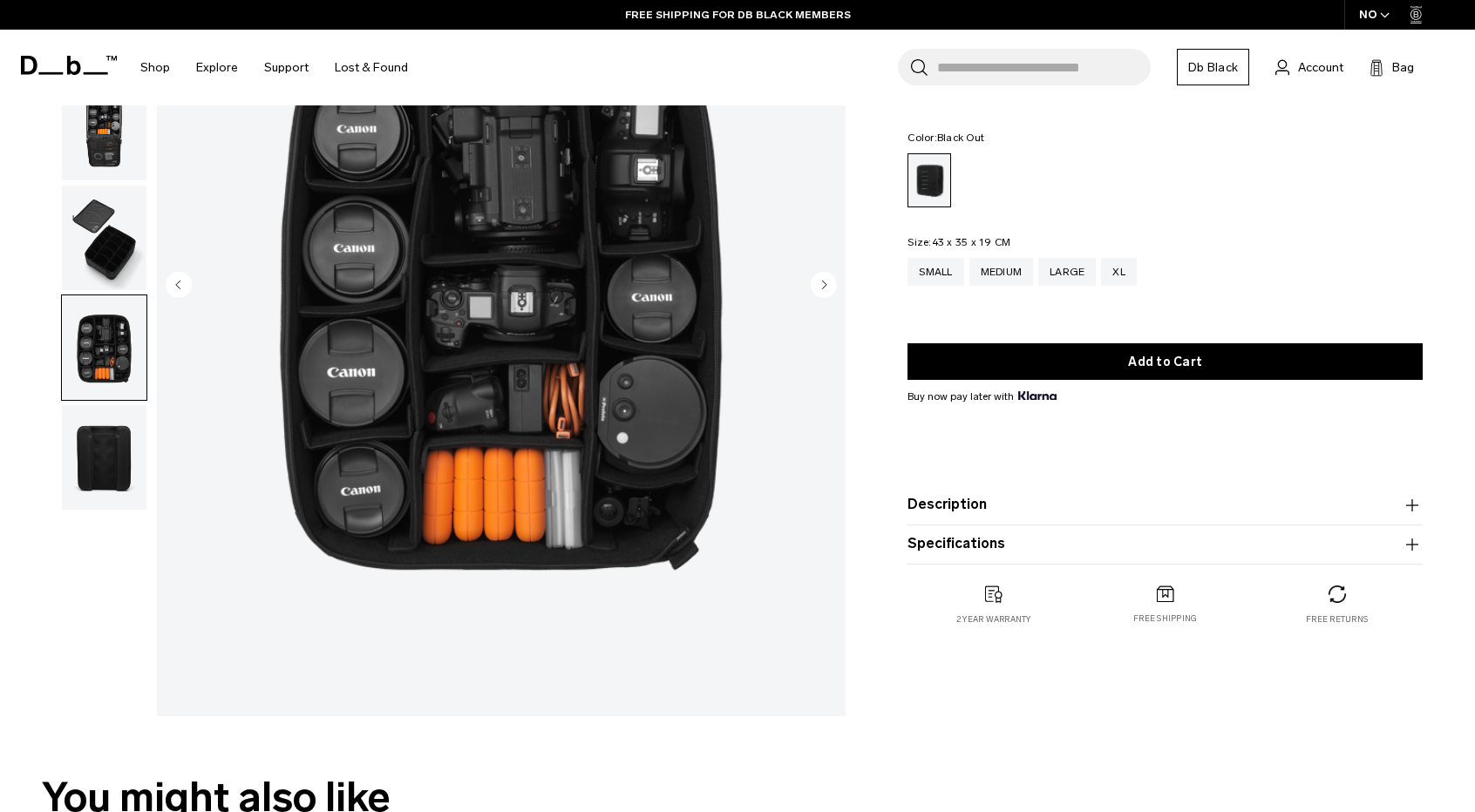
click at [99, 492] on img "button" at bounding box center [104, 457] width 85 height 105
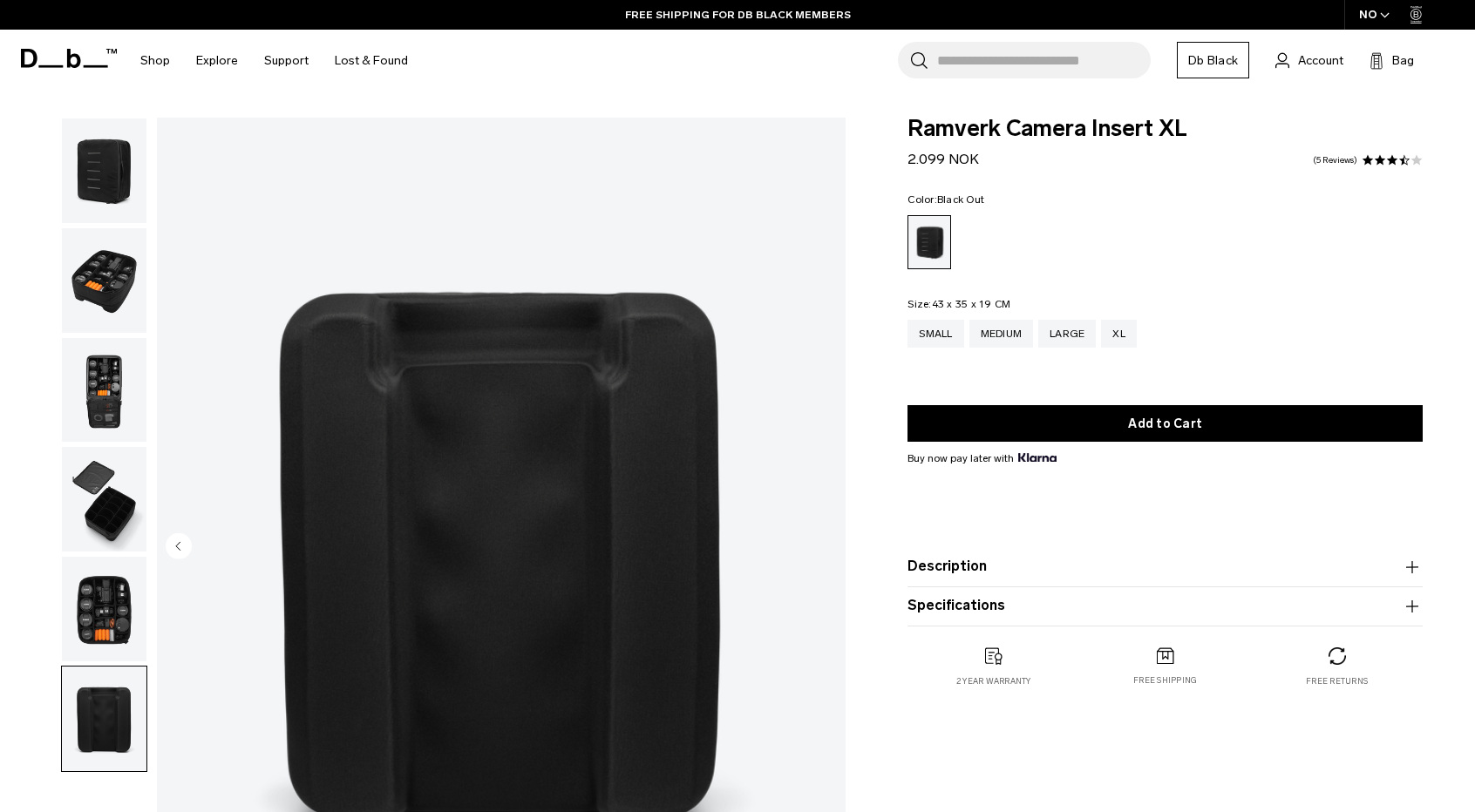
click at [108, 303] on img "button" at bounding box center [104, 281] width 85 height 105
